Goal: Task Accomplishment & Management: Complete application form

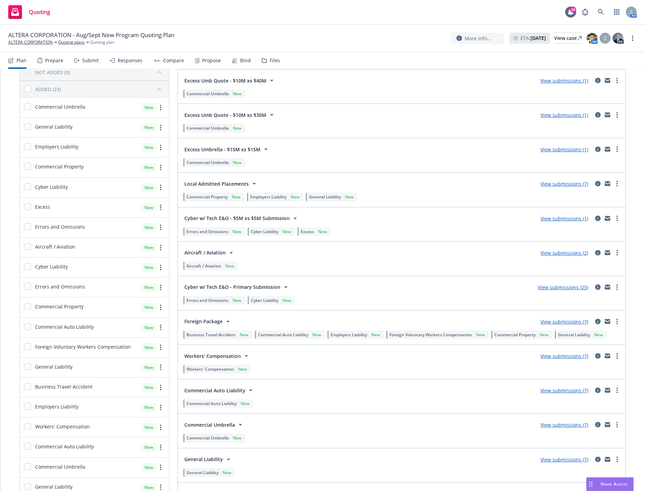
scroll to position [50, 0]
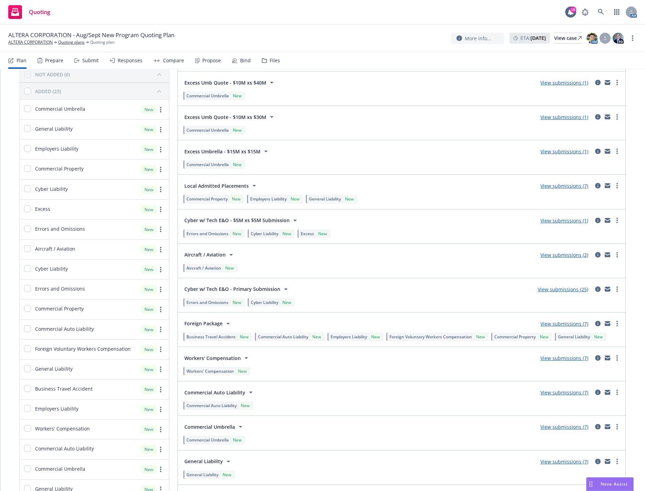
click at [561, 293] on link "View submissions (25)" at bounding box center [563, 289] width 51 height 7
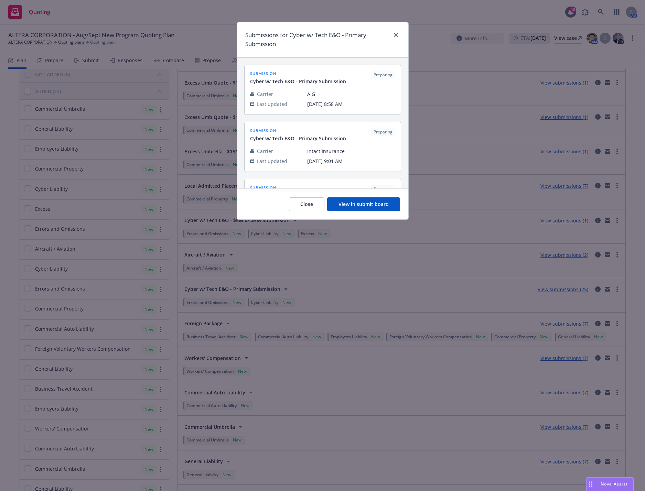
click at [348, 204] on button "View in submit board" at bounding box center [363, 205] width 73 height 14
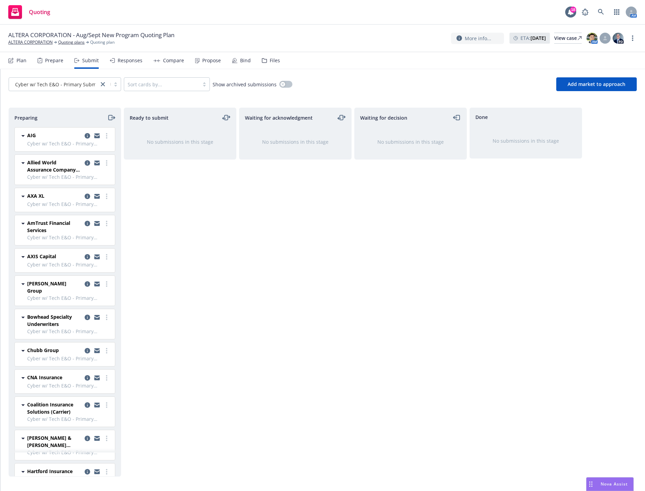
click at [227, 239] on div "Ready to submit No submissions in this stage" at bounding box center [180, 292] width 113 height 369
click at [288, 219] on div "Waiting for acknowledgment No submissions in this stage" at bounding box center [295, 292] width 113 height 369
click at [64, 43] on link "Quoting plans" at bounding box center [71, 42] width 27 height 6
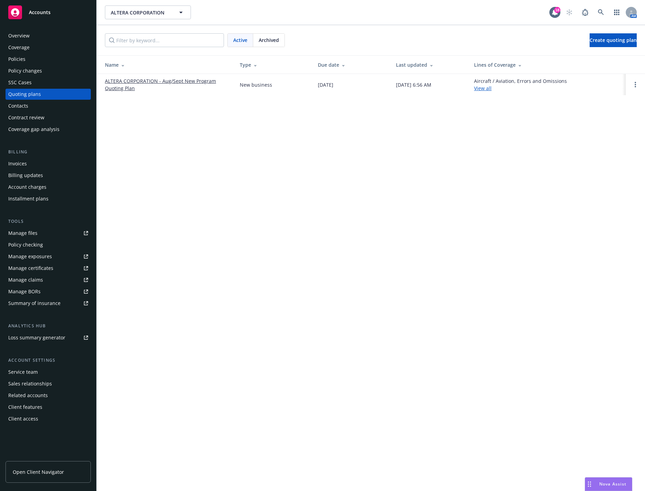
click at [117, 76] on td "ALTERA CORPORATION - Aug/Sept New Program Quoting Plan" at bounding box center [166, 84] width 138 height 21
click at [117, 77] on td "ALTERA CORPORATION - Aug/Sept New Program Quoting Plan" at bounding box center [166, 84] width 138 height 21
click at [117, 84] on link "ALTERA CORPORATION - Aug/Sept New Program Quoting Plan" at bounding box center [167, 84] width 124 height 14
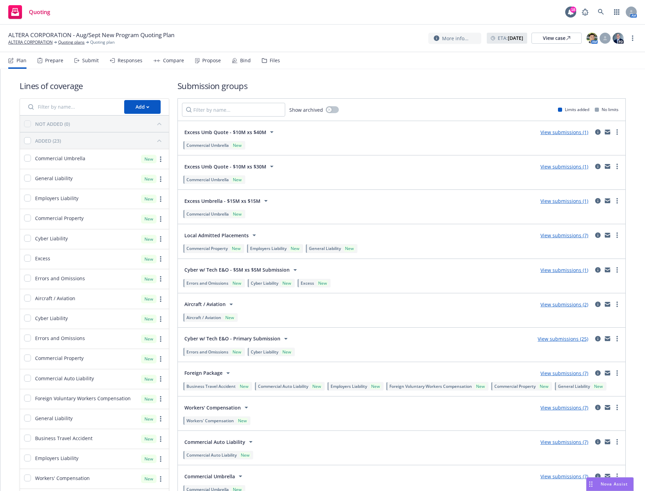
drag, startPoint x: 181, startPoint y: 271, endPoint x: 220, endPoint y: 271, distance: 39.6
click at [220, 271] on button "Cyber w/ Tech E&O - $5M xs $5M Submission" at bounding box center [242, 270] width 120 height 14
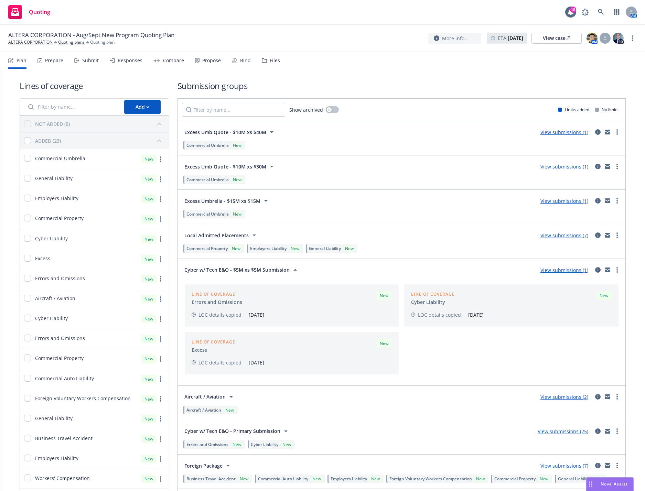
click at [281, 272] on span "Cyber w/ Tech E&O - $5M xs $5M Submission" at bounding box center [236, 269] width 105 height 7
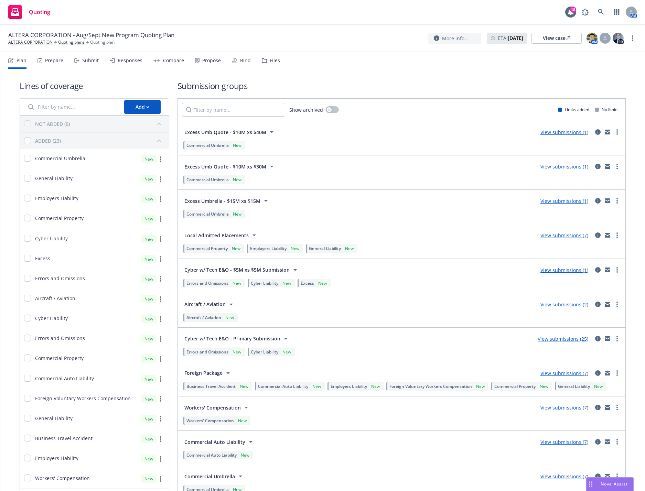
click at [537, 274] on div "View submissions (1)" at bounding box center [565, 270] width 56 height 8
click at [547, 273] on link "View submissions (1)" at bounding box center [565, 270] width 48 height 7
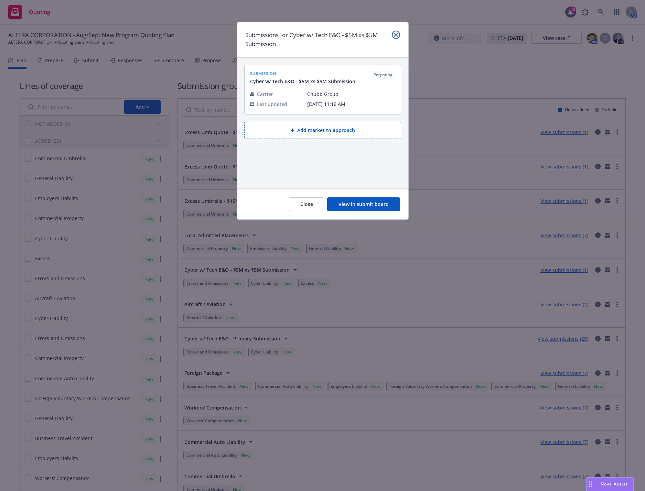
click at [394, 33] on icon "close" at bounding box center [396, 35] width 4 height 4
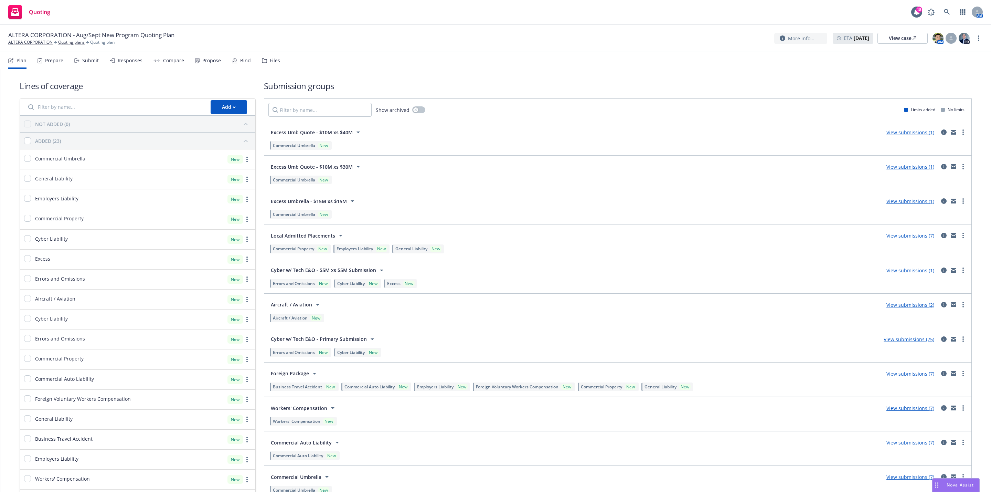
scroll to position [52, 0]
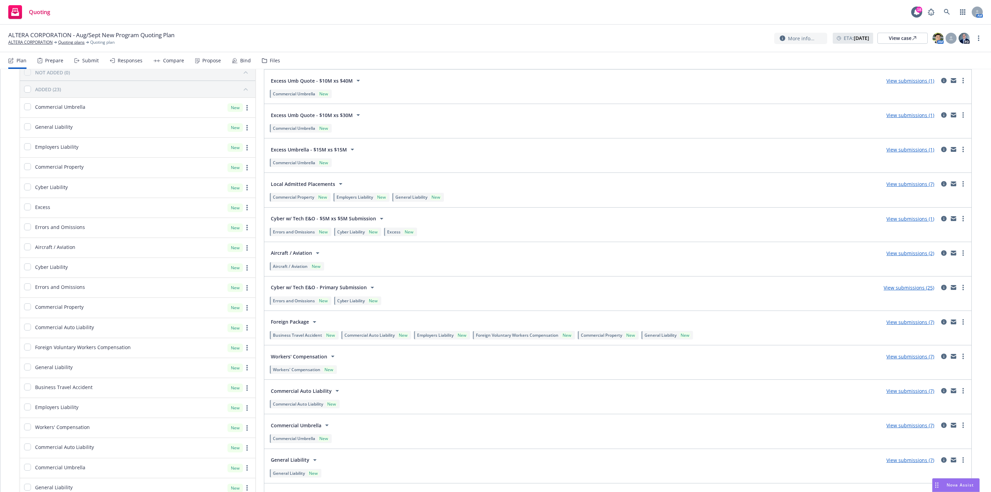
click at [645, 289] on link "View submissions (25)" at bounding box center [909, 287] width 51 height 7
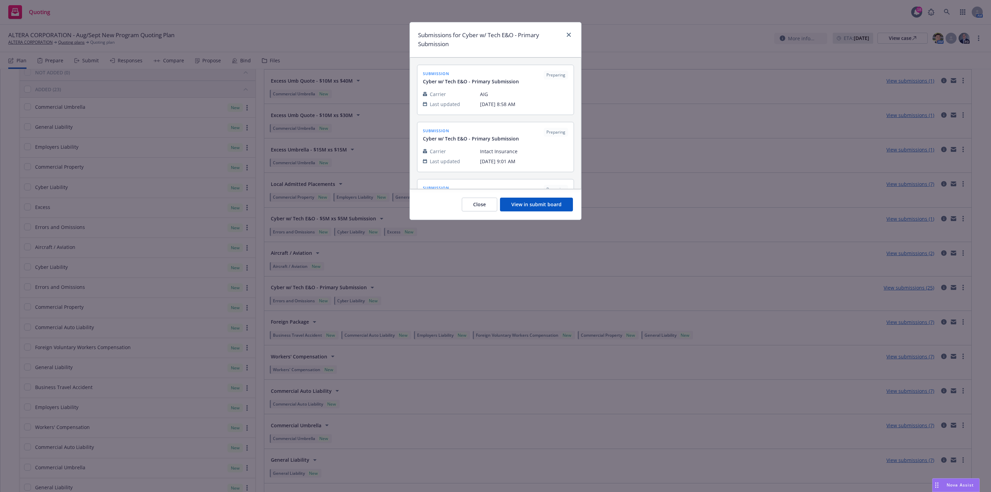
click at [536, 209] on button "View in submit board" at bounding box center [536, 205] width 73 height 14
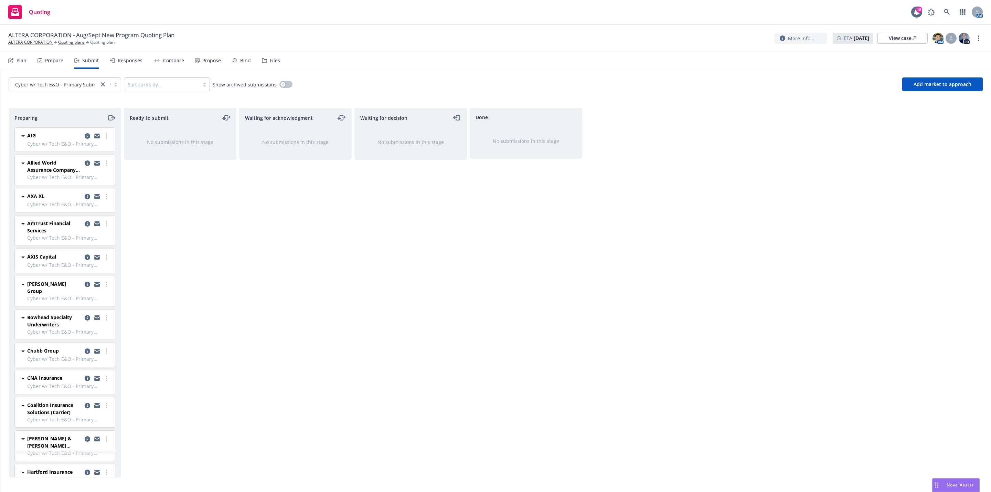
click at [103, 202] on span "Cyber w/ Tech E&O - Primary Submission" at bounding box center [69, 204] width 84 height 7
click at [101, 202] on span "Cyber w/ Tech E&O - Primary Submission" at bounding box center [69, 204] width 84 height 7
click at [103, 199] on link "more" at bounding box center [107, 196] width 8 height 8
click at [69, 255] on span "Add accepted decision" at bounding box center [68, 253] width 69 height 7
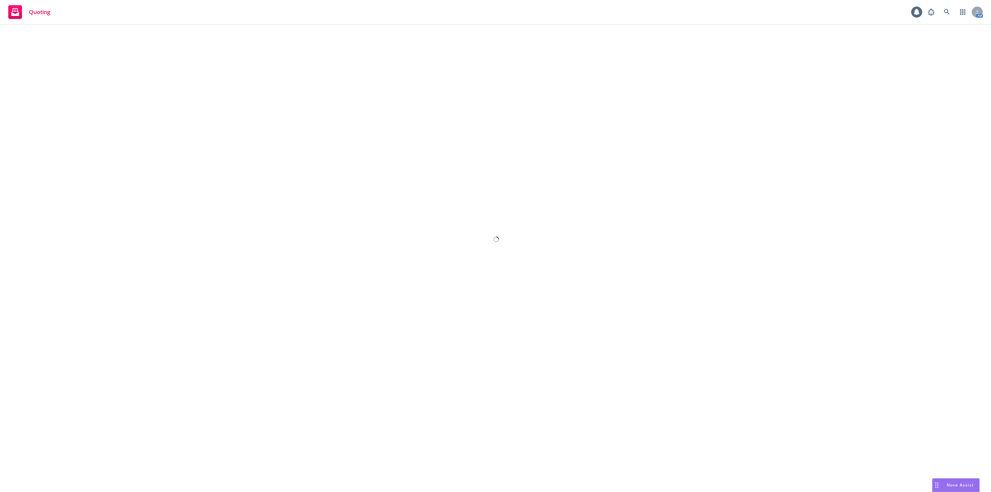
select select "12"
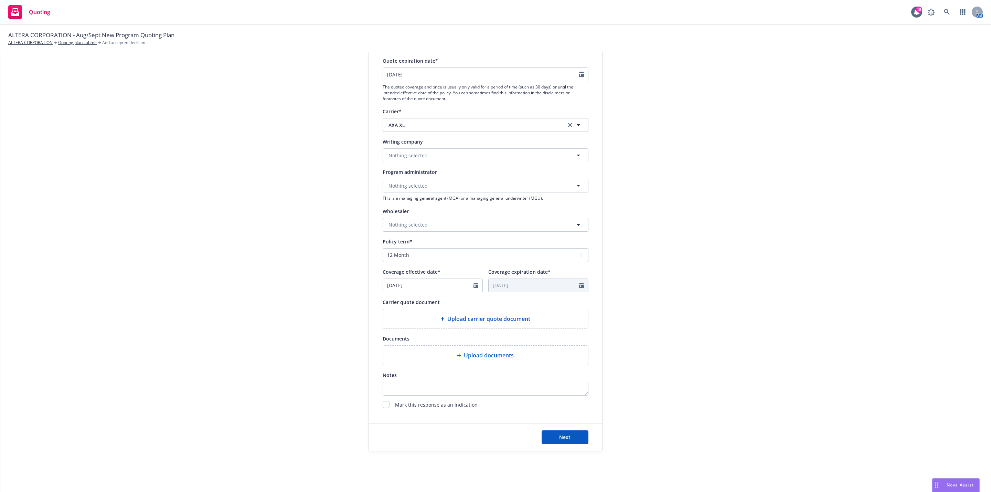
scroll to position [94, 0]
click at [474, 279] on icon "Calendar" at bounding box center [476, 282] width 5 height 6
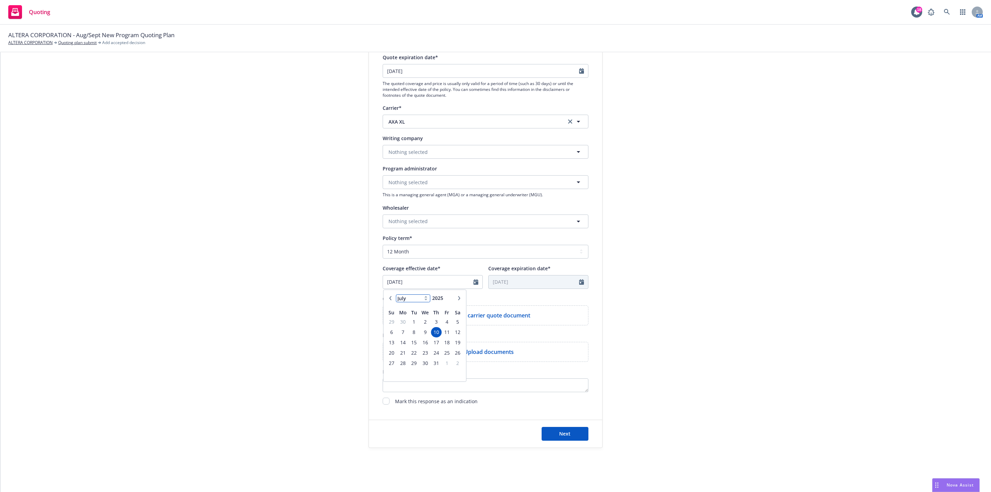
click at [417, 299] on select "January February March April May June July August September October November De…" at bounding box center [413, 298] width 34 height 8
select select "9"
click at [396, 294] on select "January February March April May June July August September October November De…" at bounding box center [413, 298] width 34 height 8
click at [444, 332] on span "12" at bounding box center [446, 332] width 9 height 9
type input "09/12/2025"
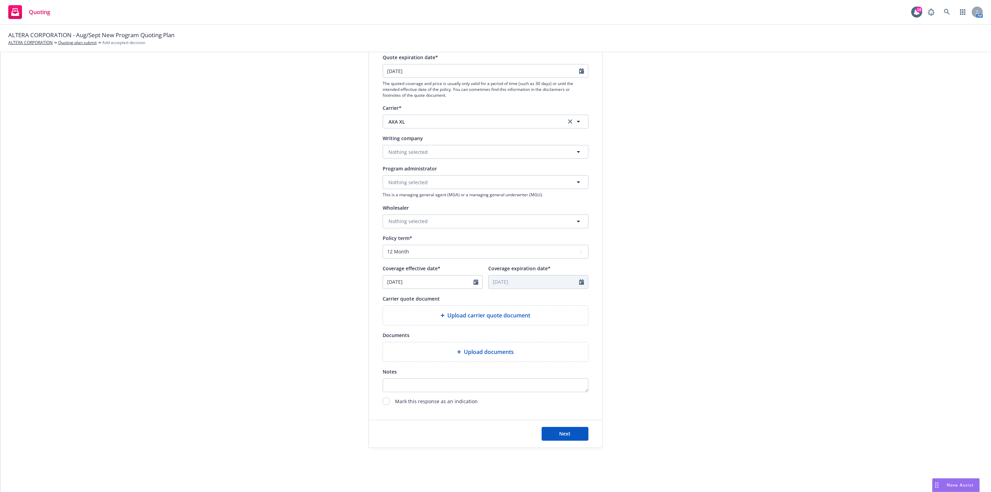
type input "09/12/2026"
click at [579, 281] on icon "Calendar" at bounding box center [581, 282] width 5 height 6
click at [579, 284] on icon "Calendar" at bounding box center [581, 282] width 5 height 6
click at [579, 282] on icon "Calendar" at bounding box center [581, 282] width 5 height 6
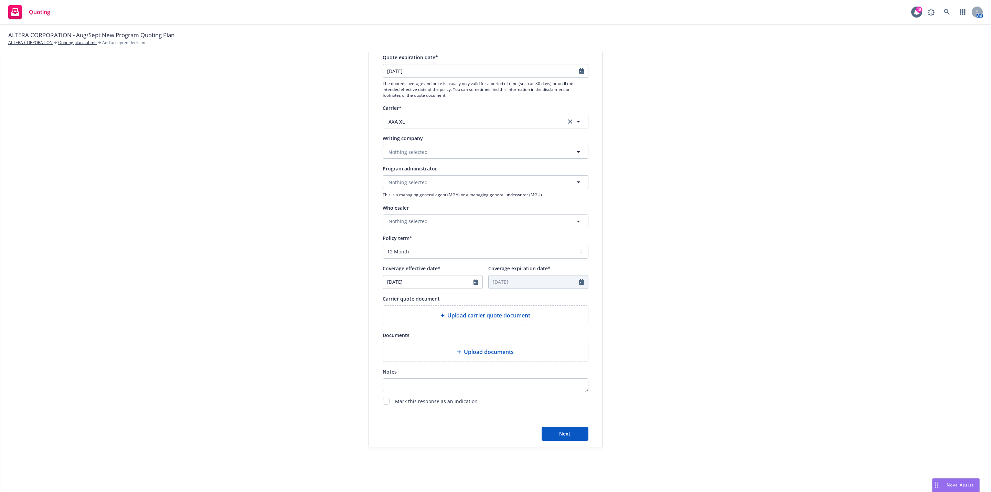
click at [573, 296] on div "Carrier quote document" at bounding box center [486, 298] width 206 height 8
click at [561, 246] on select "Select policy term 12 Month 6 Month 4 Month 3 Month 2 Month 1 Month 36 Month (3…" at bounding box center [486, 252] width 206 height 14
select select "other"
click at [383, 245] on select "Select policy term 12 Month 6 Month 4 Month 3 Month 2 Month 1 Month 36 Month (3…" at bounding box center [486, 252] width 206 height 14
select select "9"
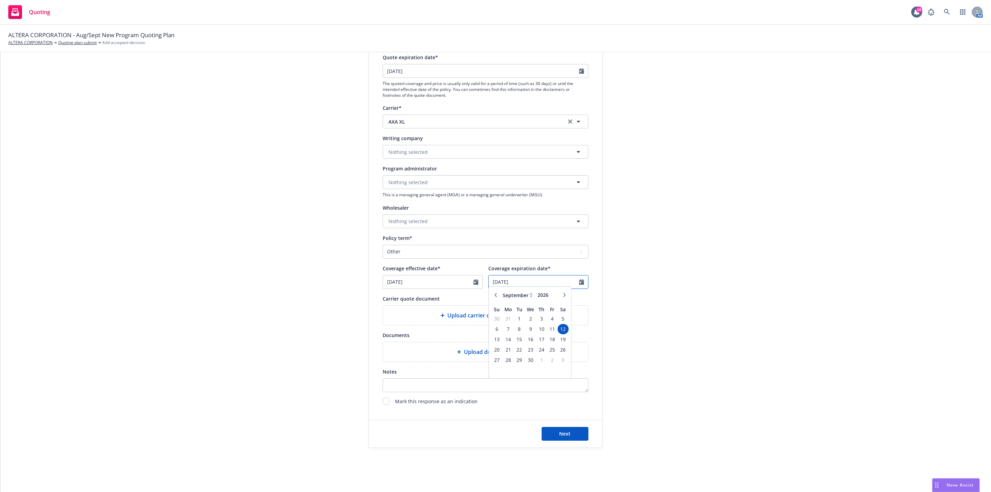
click at [574, 283] on input "09/12/2026" at bounding box center [534, 281] width 91 height 13
click at [503, 319] on span "31" at bounding box center [508, 321] width 10 height 9
type input "08/31/2026"
click at [645, 301] on div "submission Carrier AXA XL Last updated 7/10, 8:59 AM" at bounding box center [664, 217] width 96 height 462
click at [645, 261] on div "submission Carrier AXA XL Last updated 7/10, 8:59 AM" at bounding box center [664, 217] width 96 height 462
